Goal: Information Seeking & Learning: Check status

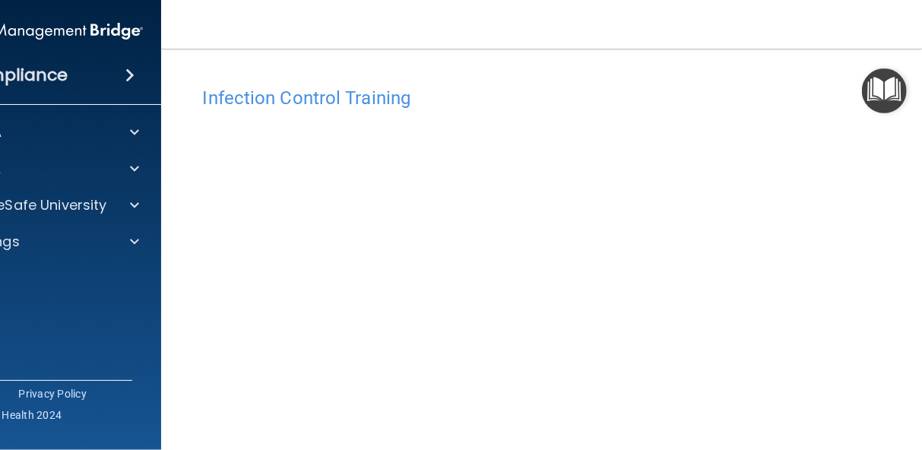
scroll to position [122, 0]
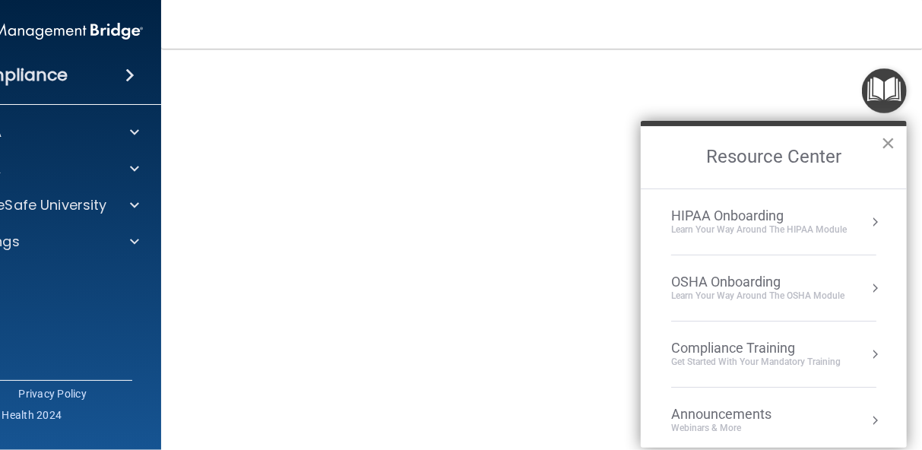
click at [889, 141] on button "×" at bounding box center [888, 143] width 14 height 24
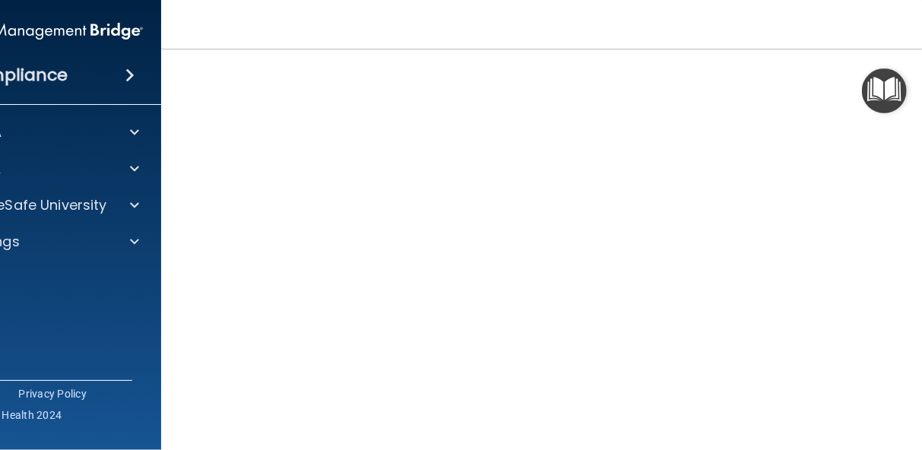
click at [902, 74] on img "Open Resource Center" at bounding box center [884, 90] width 45 height 45
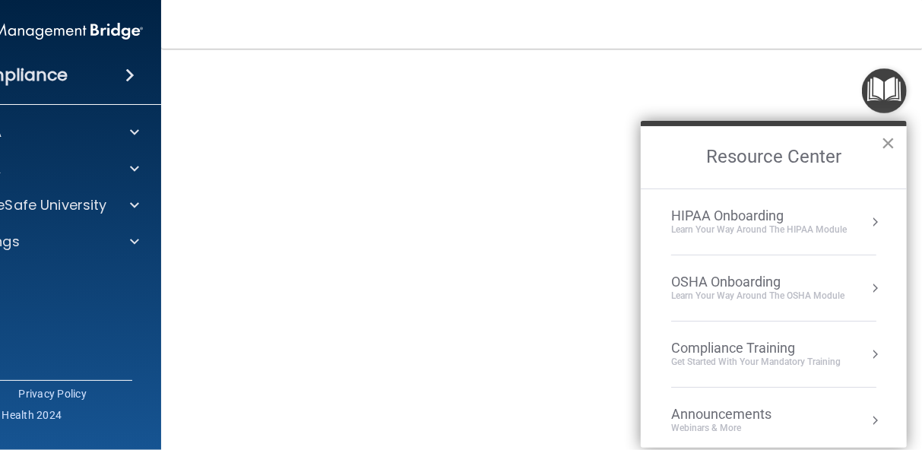
click at [890, 143] on button "×" at bounding box center [888, 143] width 14 height 24
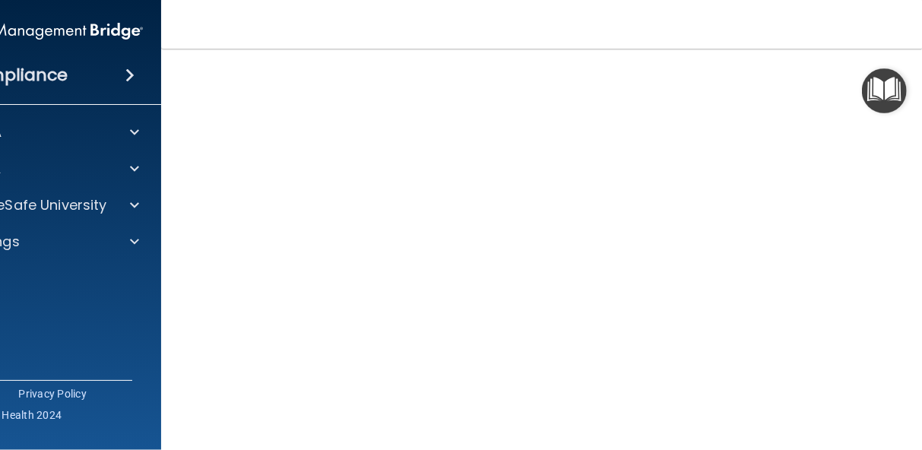
scroll to position [91, 0]
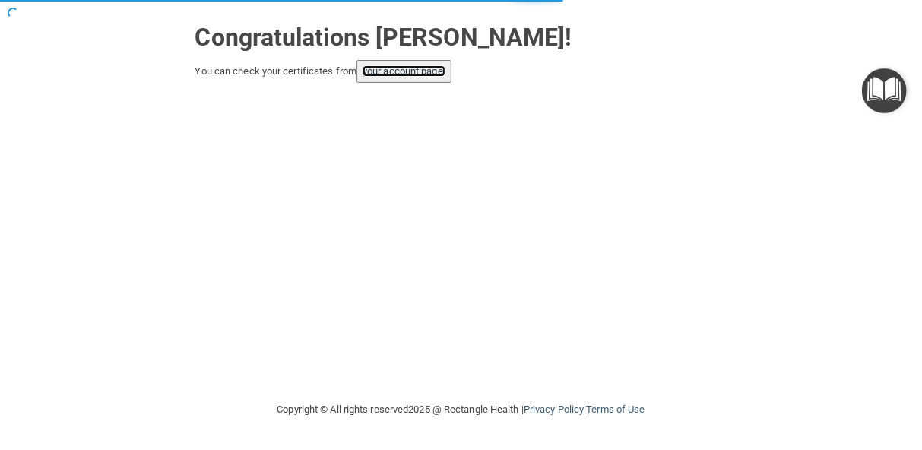
click at [433, 65] on link "your account page!" at bounding box center [404, 70] width 83 height 11
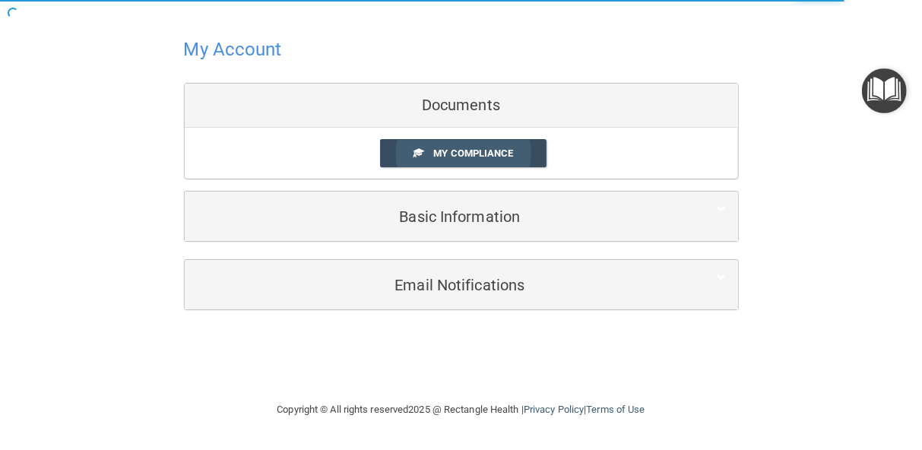
click at [426, 154] on link "My Compliance" at bounding box center [463, 153] width 166 height 28
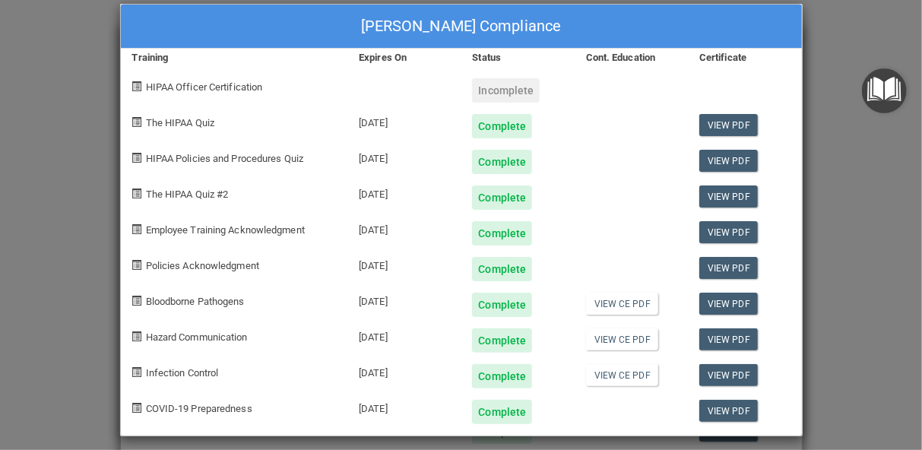
scroll to position [28, 0]
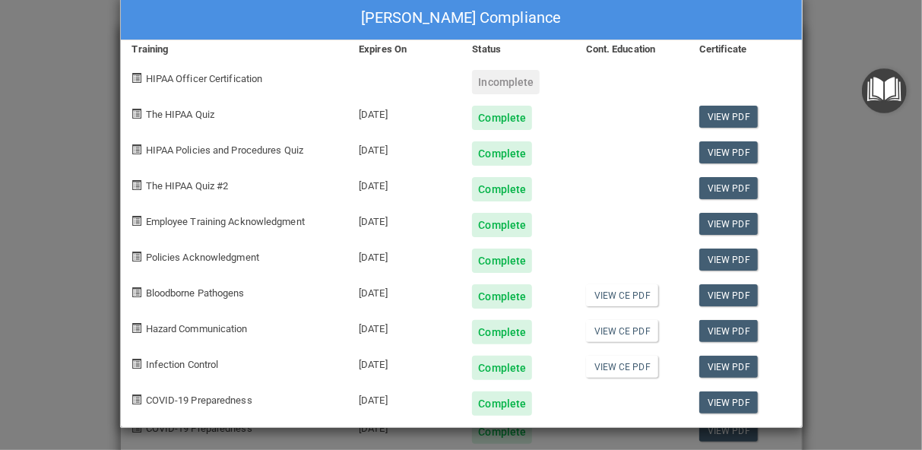
click at [898, 322] on div "Kelly Zwack's Compliance Training Expires On Status Cont. Education Certificate…" at bounding box center [461, 225] width 922 height 450
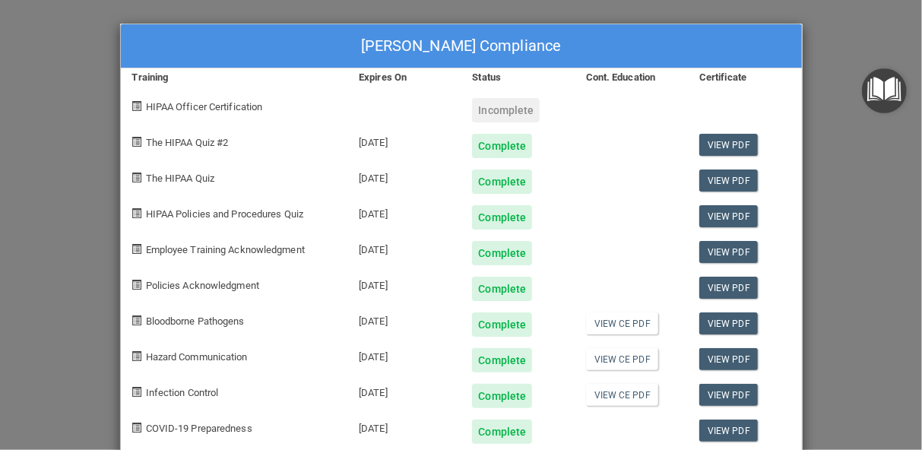
click at [898, 322] on div "Kelly Zwack's Compliance Training Expires On Status Cont. Education Certificate…" at bounding box center [461, 225] width 922 height 450
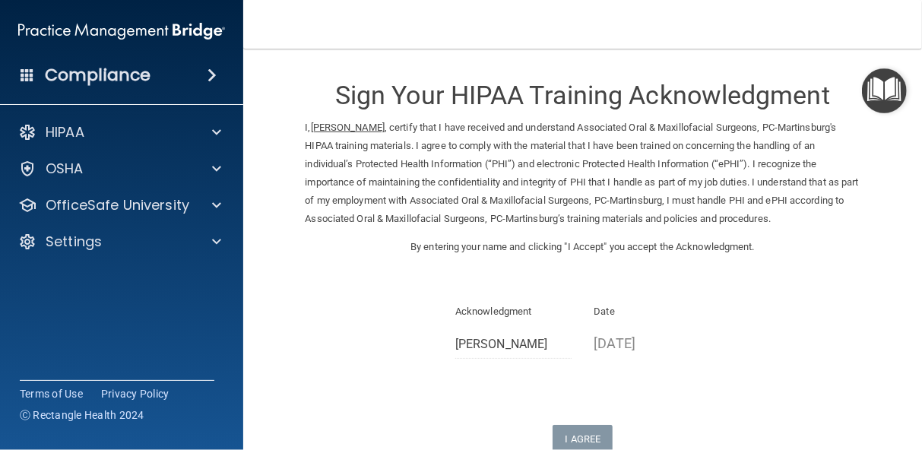
scroll to position [159, 0]
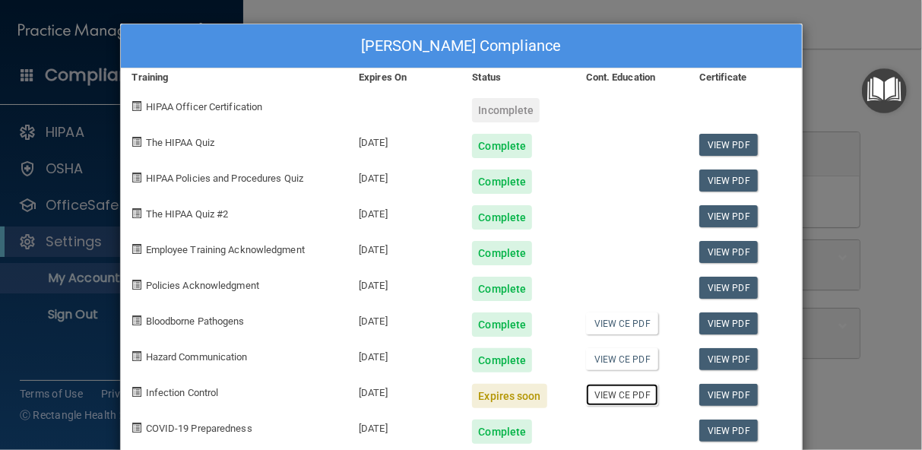
click at [604, 394] on link "View CE PDF" at bounding box center [622, 395] width 72 height 22
click at [838, 277] on div "[PERSON_NAME] Compliance Training Expires On Status Cont. Education Certificate…" at bounding box center [461, 225] width 922 height 450
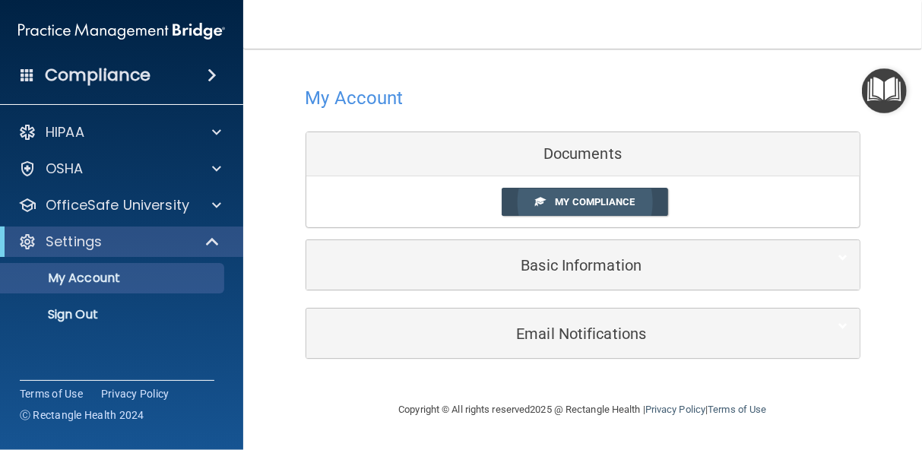
click at [623, 196] on span "My Compliance" at bounding box center [595, 201] width 80 height 11
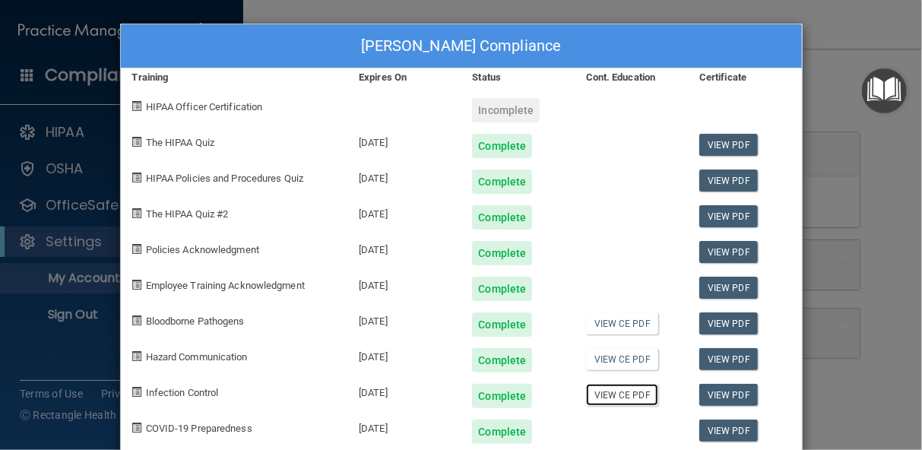
click at [602, 395] on link "View CE PDF" at bounding box center [622, 395] width 72 height 22
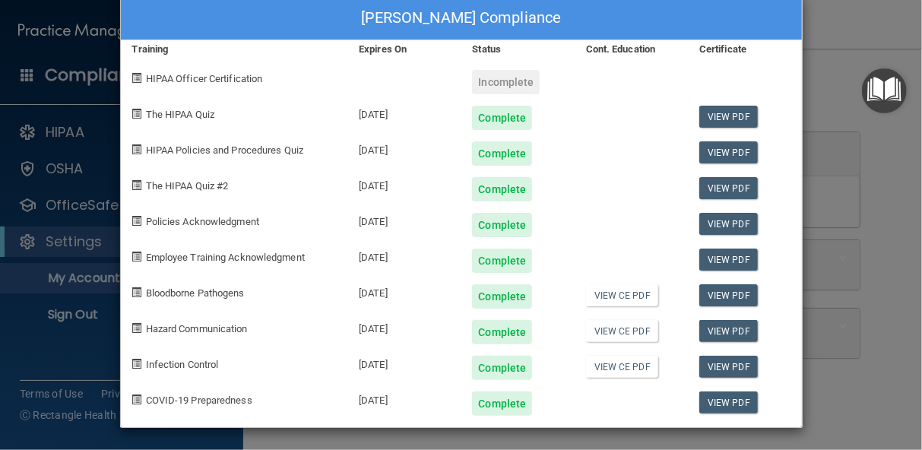
click at [851, 27] on div "Kelly Zwack's Compliance Training Expires On Status Cont. Education Certificate…" at bounding box center [461, 225] width 922 height 450
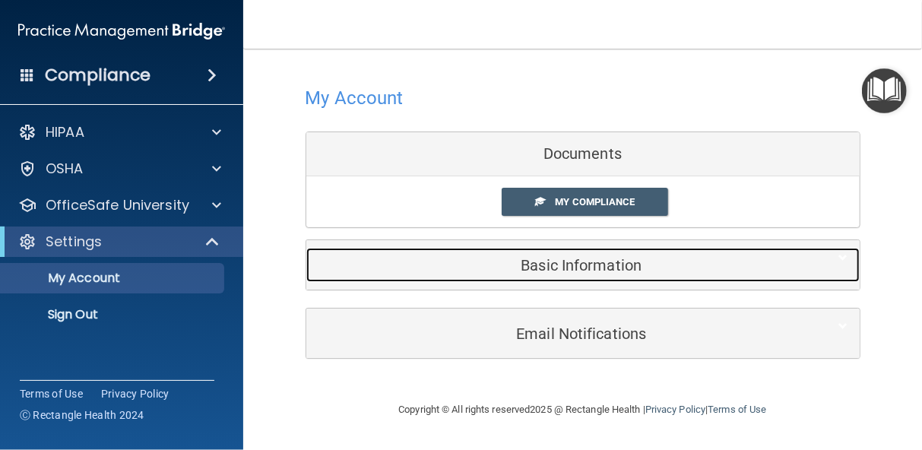
click at [698, 265] on h5 "Basic Information" at bounding box center [560, 265] width 484 height 17
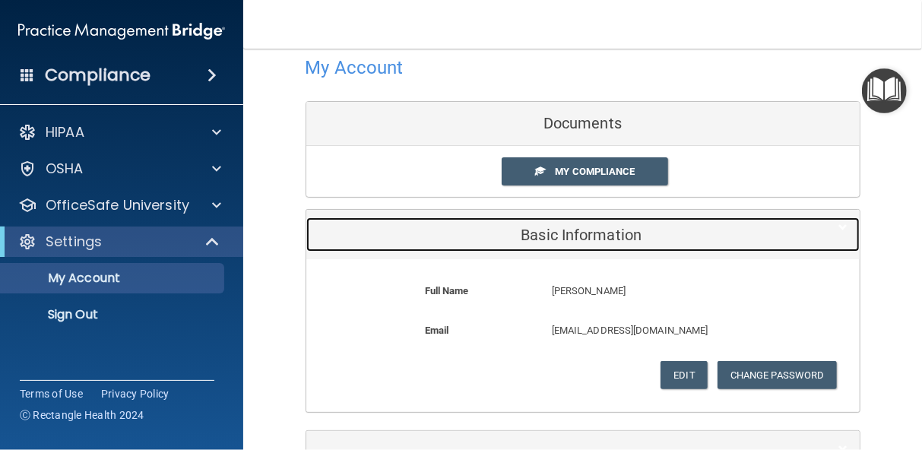
scroll to position [138, 0]
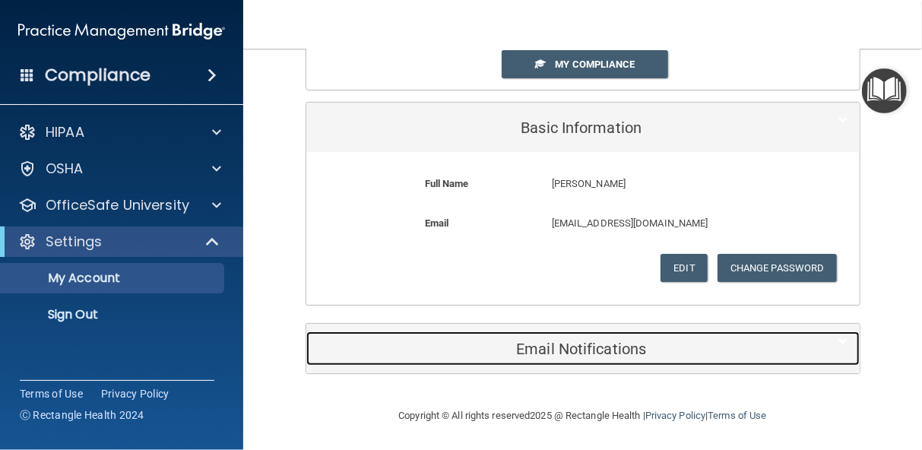
click at [764, 350] on h5 "Email Notifications" at bounding box center [560, 349] width 484 height 17
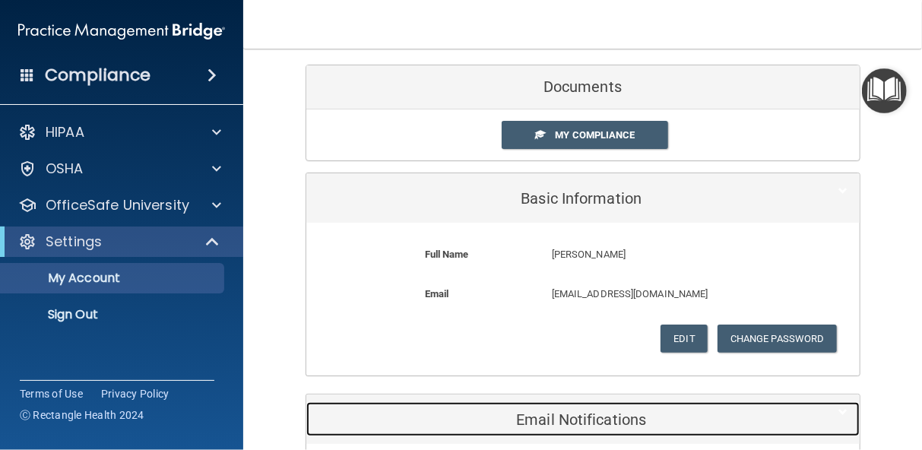
scroll to position [0, 0]
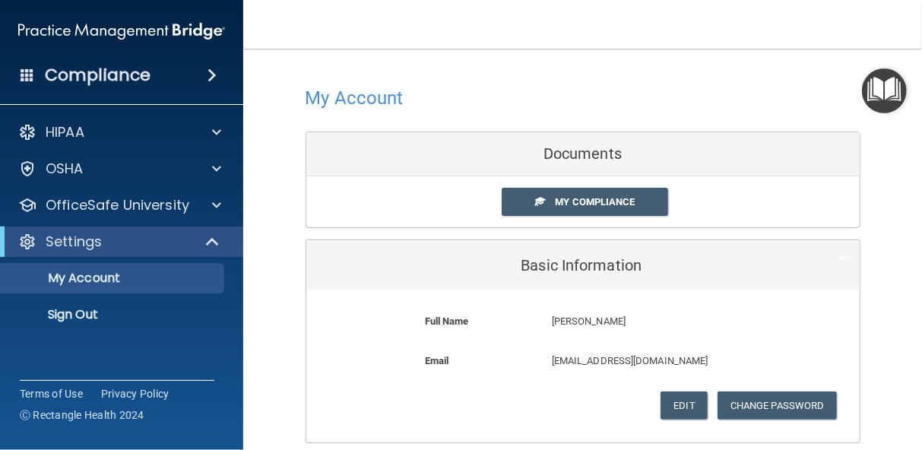
click at [83, 74] on h4 "Compliance" at bounding box center [98, 75] width 106 height 21
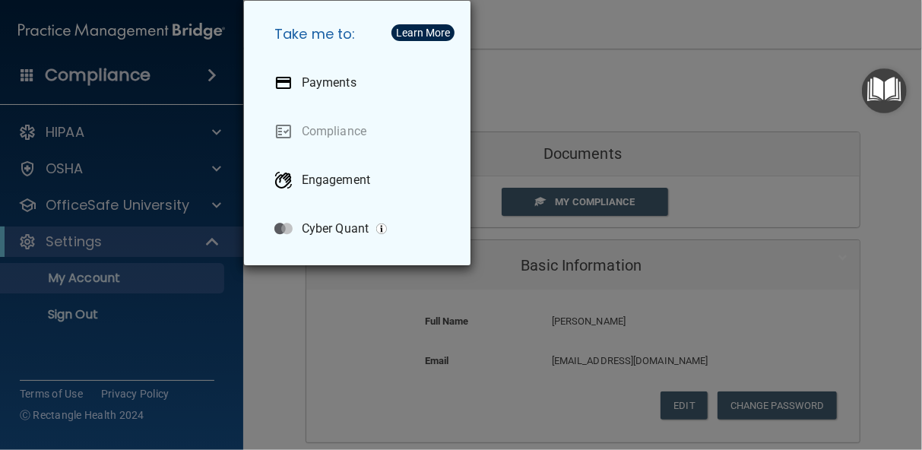
click at [269, 340] on div "Take me to: Payments Compliance Engagement Cyber Quant" at bounding box center [461, 225] width 922 height 450
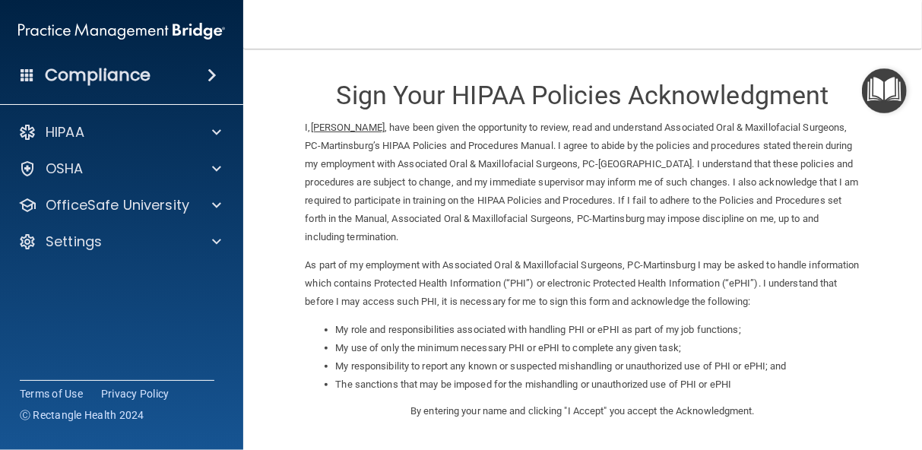
click at [193, 33] on img at bounding box center [121, 31] width 207 height 30
